Goal: Transaction & Acquisition: Purchase product/service

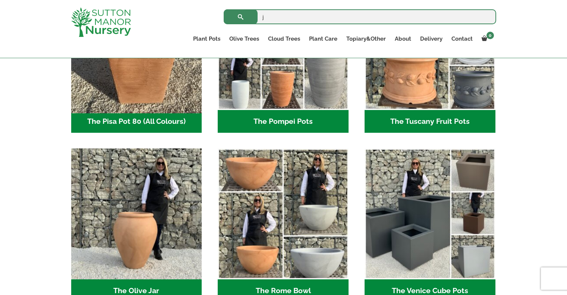
scroll to position [559, 0]
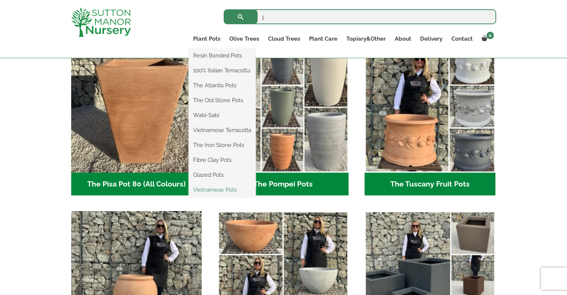
click at [223, 187] on link "Vietnamese Pots" at bounding box center [221, 189] width 67 height 11
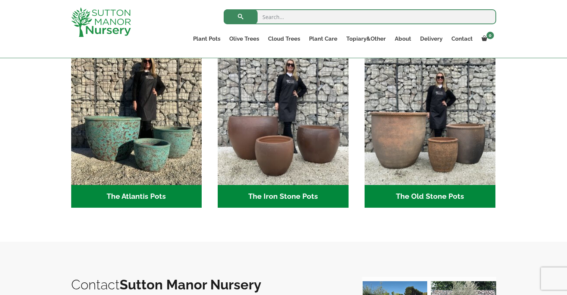
scroll to position [173, 0]
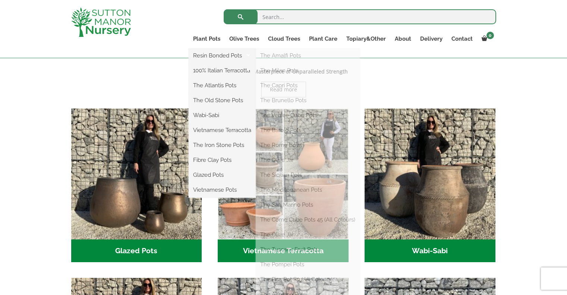
click at [220, 76] on li "100% Italian Terracotta Shallow Bowl Grande Rolled Rim Classico Big Bell Pots C…" at bounding box center [221, 70] width 67 height 15
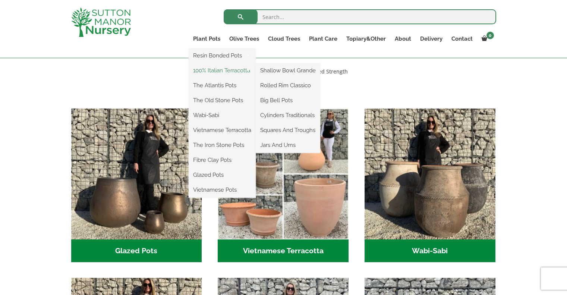
click at [218, 76] on link "100% Italian Terracotta" at bounding box center [221, 70] width 67 height 11
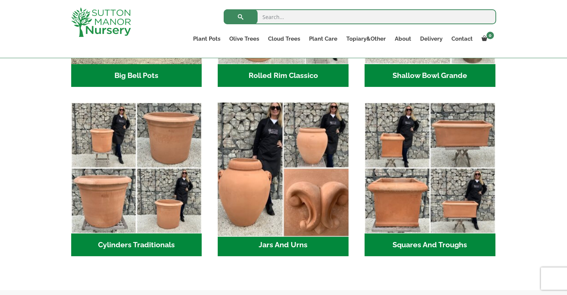
scroll to position [359, 0]
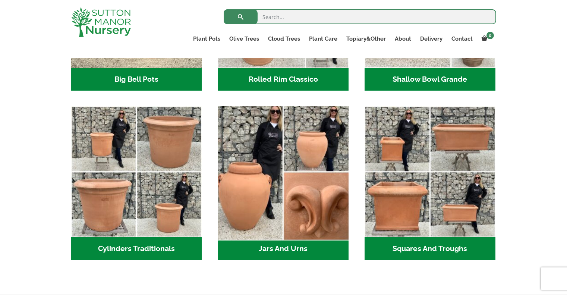
click at [255, 130] on img "Visit product category Jars And Urns" at bounding box center [283, 171] width 137 height 137
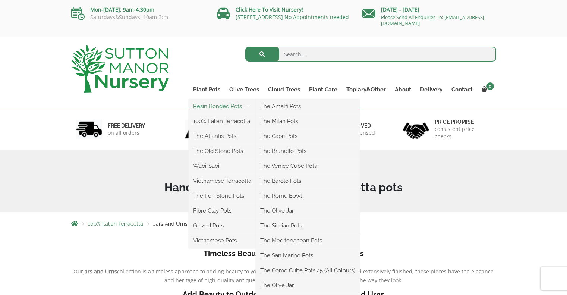
click at [212, 108] on link "Resin Bonded Pots" at bounding box center [221, 106] width 67 height 11
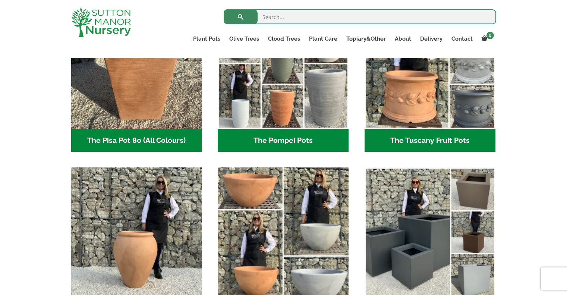
scroll to position [583, 0]
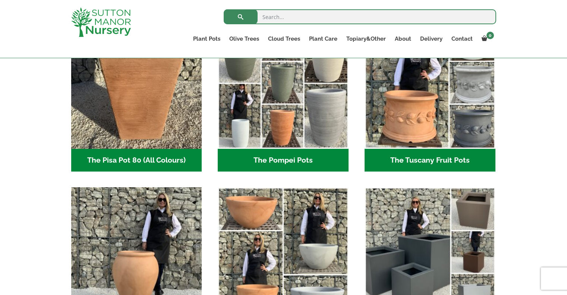
click at [152, 222] on img "Visit product category The Olive Jar" at bounding box center [136, 252] width 137 height 137
